Goal: Task Accomplishment & Management: Complete application form

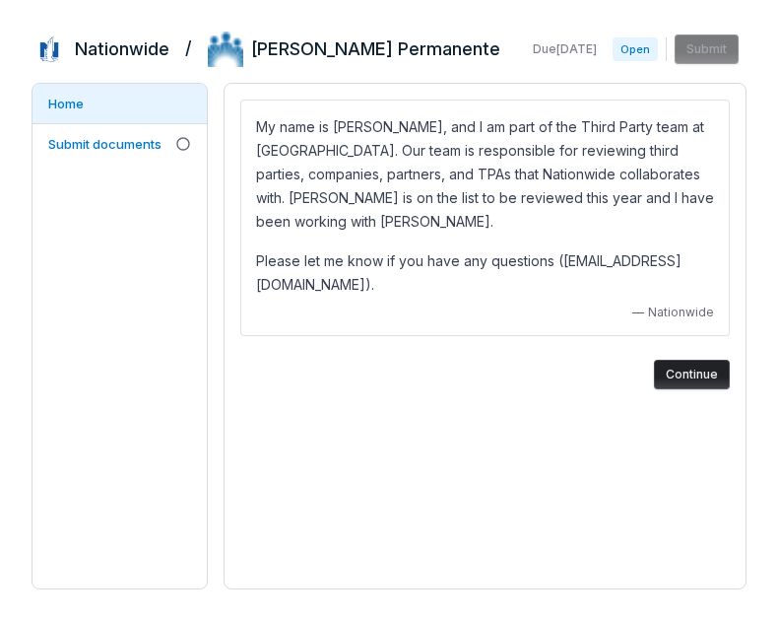
click at [687, 377] on button "Continue" at bounding box center [692, 375] width 76 height 30
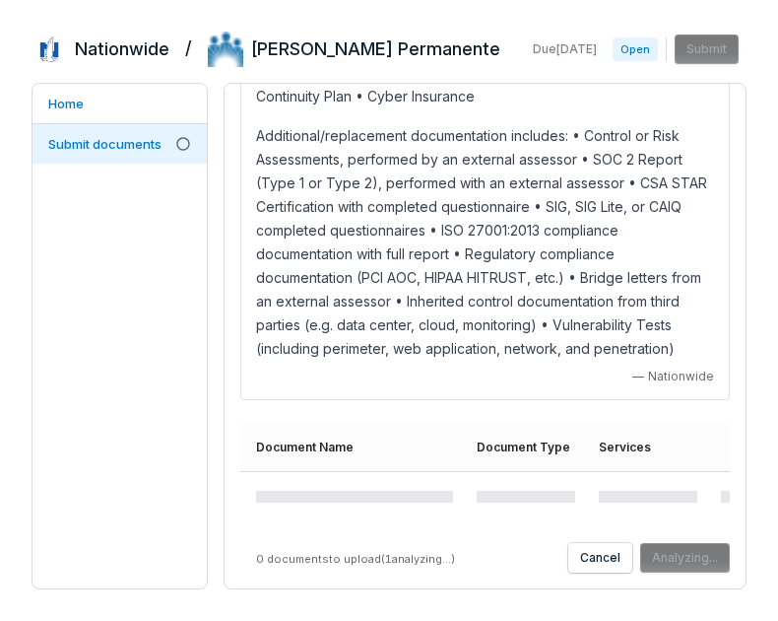
scroll to position [210, 0]
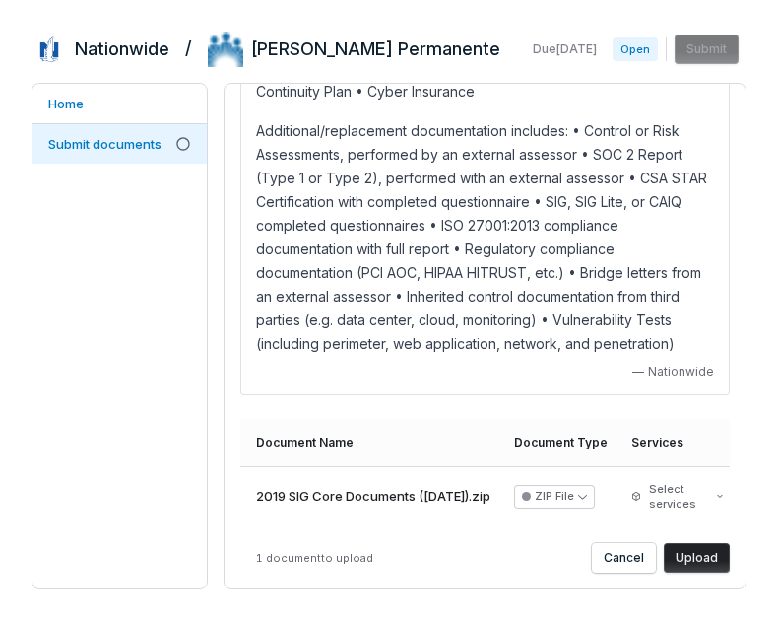
click at [694, 550] on button "Upload" at bounding box center [697, 558] width 66 height 30
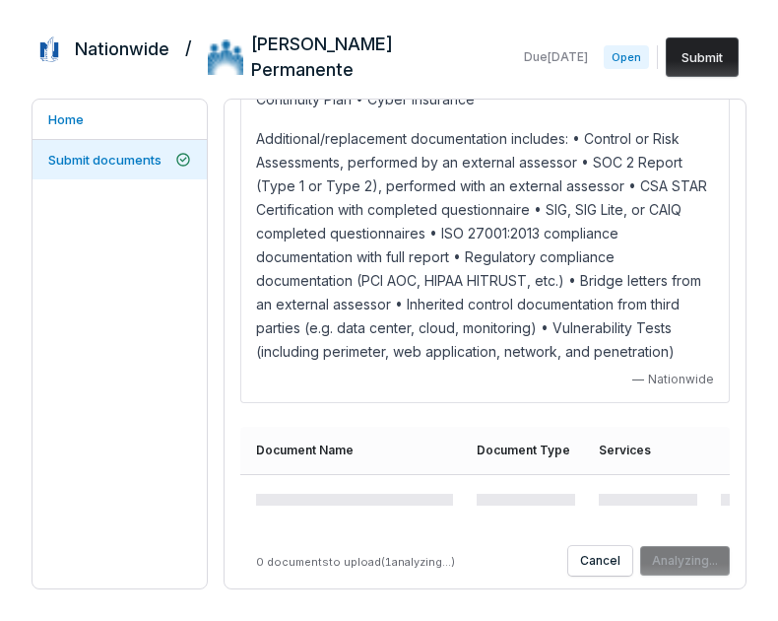
scroll to position [214, 0]
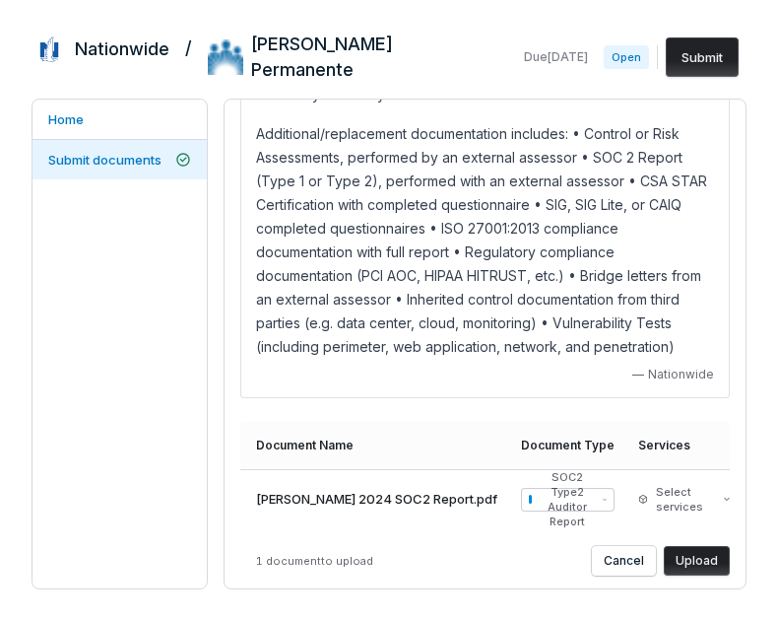
click at [698, 555] on button "Upload" at bounding box center [697, 561] width 66 height 30
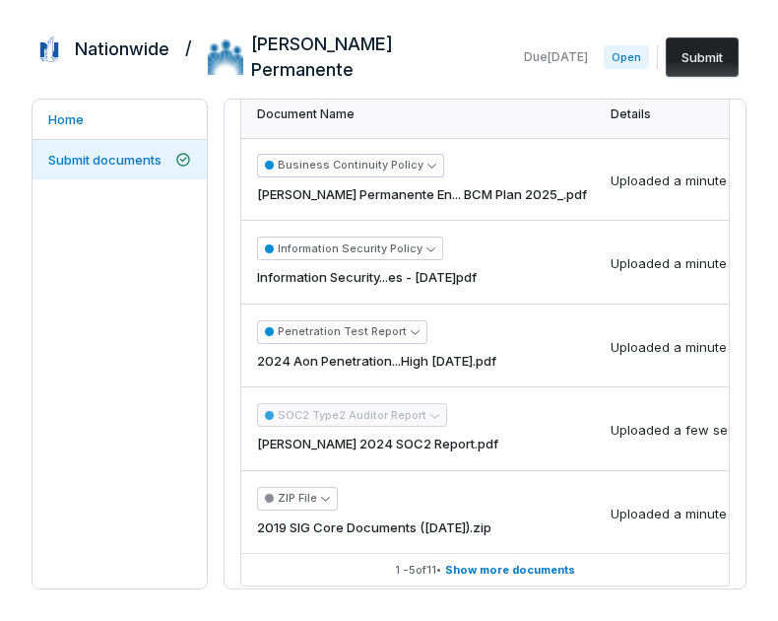
scroll to position [609, 0]
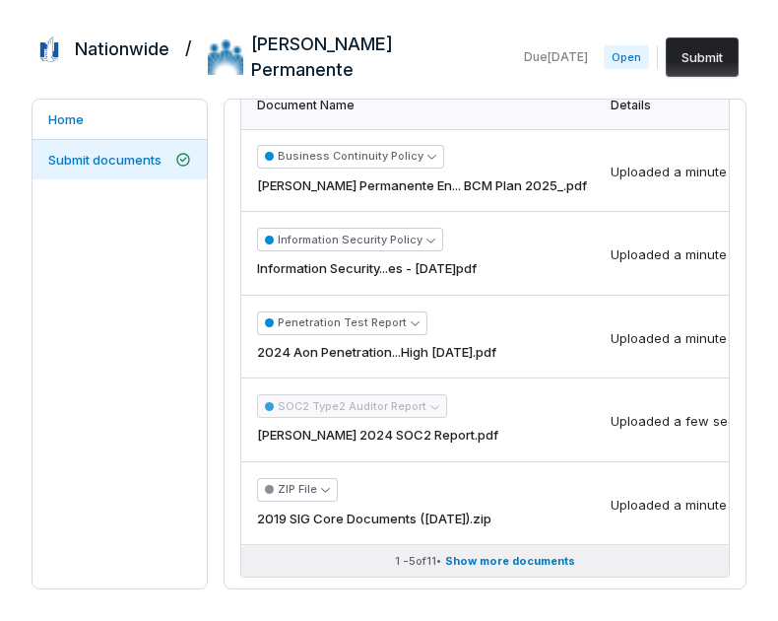
click at [531, 554] on span "Show more documents" at bounding box center [510, 561] width 130 height 15
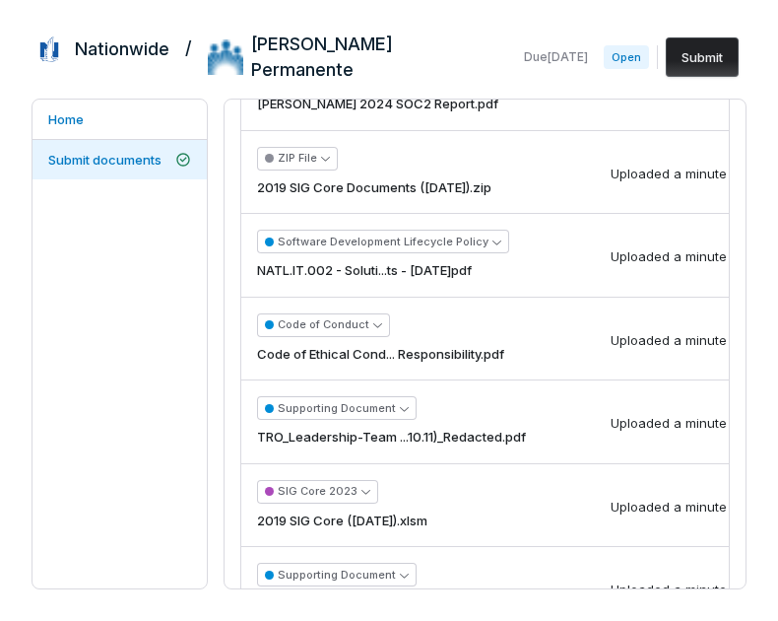
scroll to position [1107, 0]
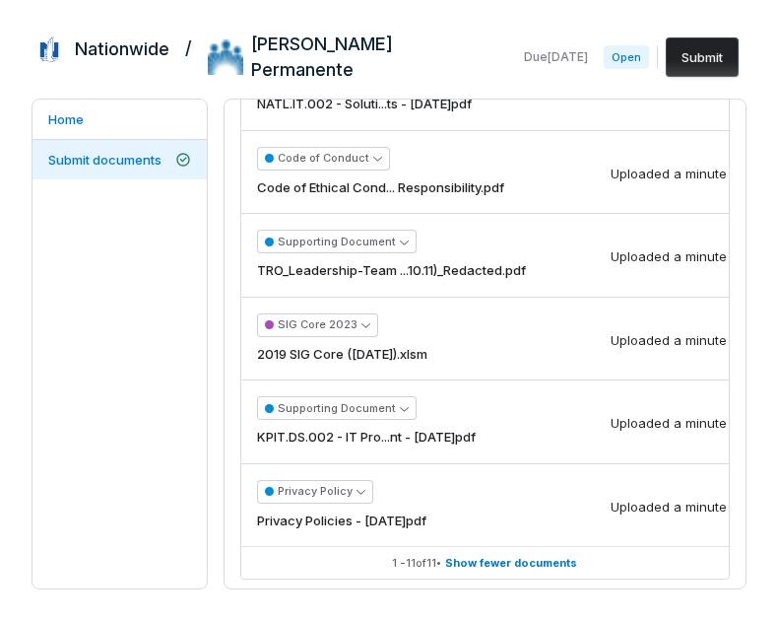
click at [713, 45] on button "Submit" at bounding box center [702, 56] width 73 height 39
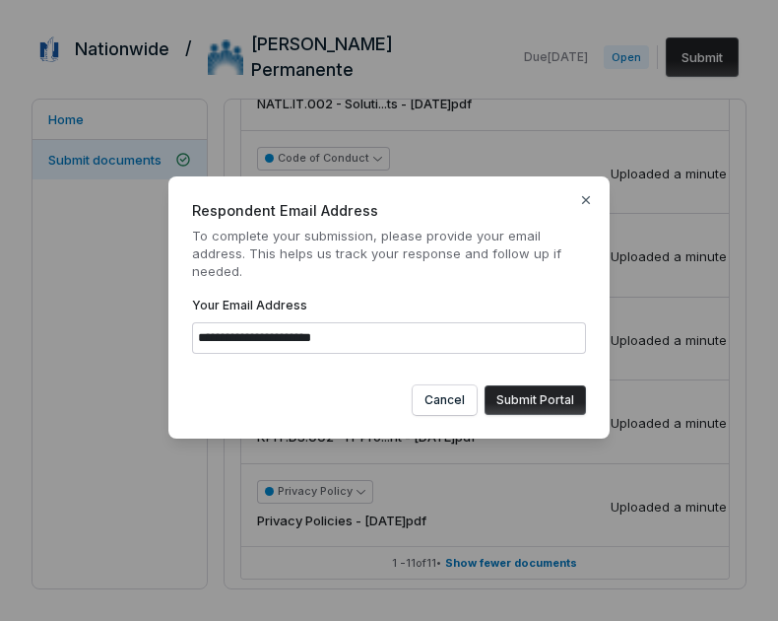
type input "**********"
click at [556, 395] on button "Submit Portal" at bounding box center [536, 400] width 102 height 30
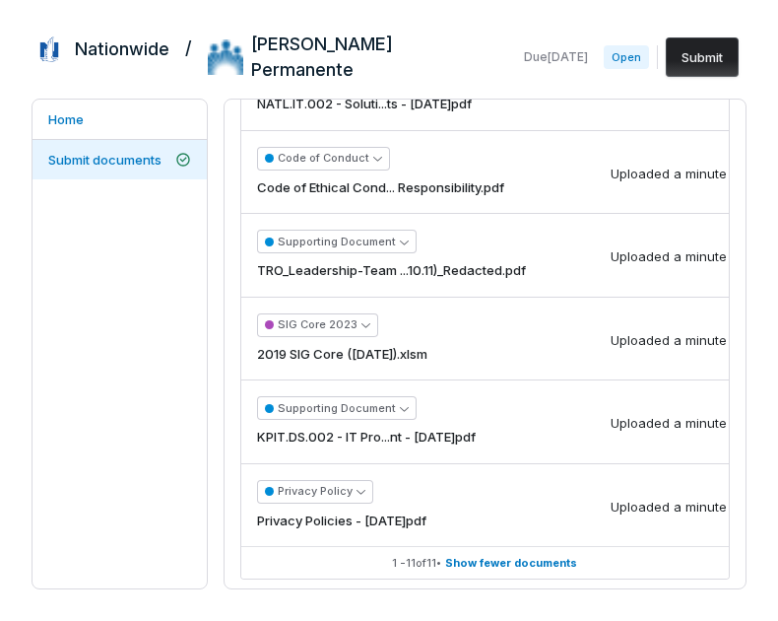
scroll to position [0, 0]
